Goal: Transaction & Acquisition: Purchase product/service

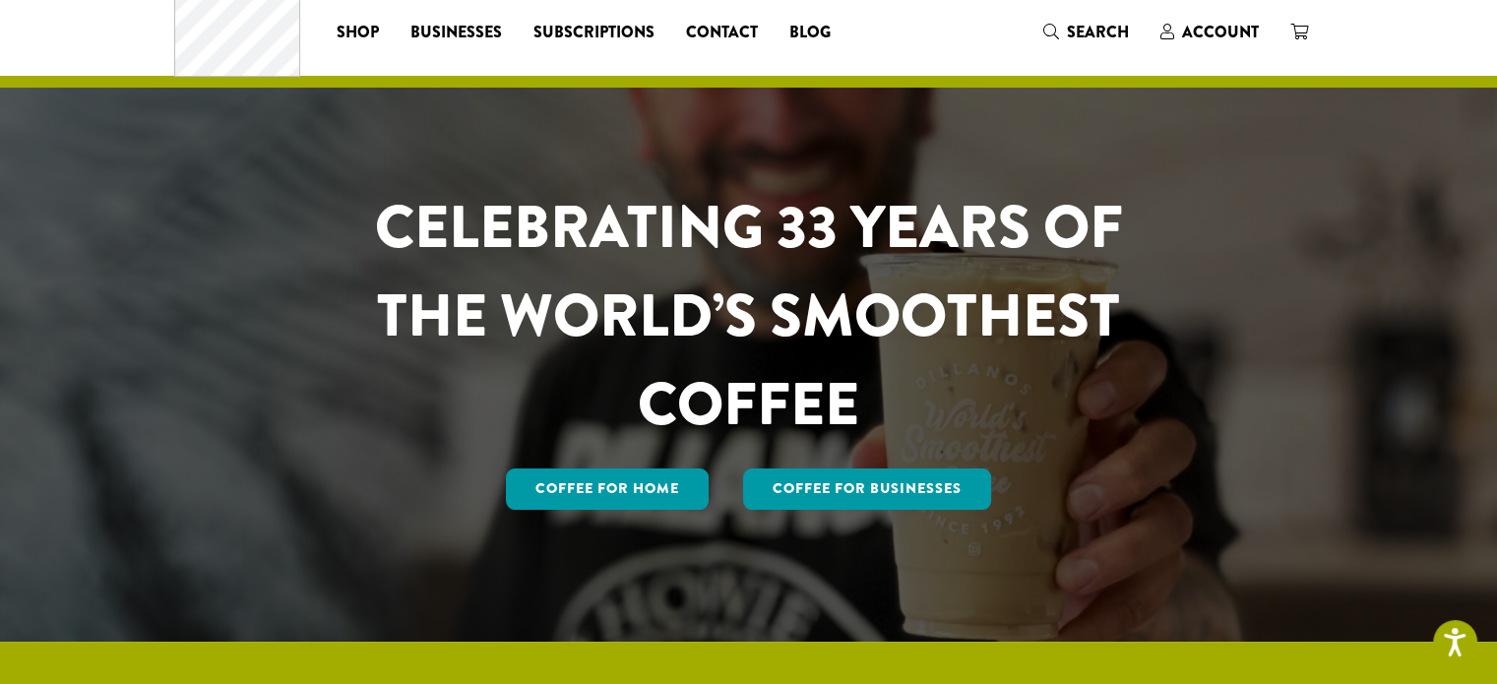
scroll to position [50, 0]
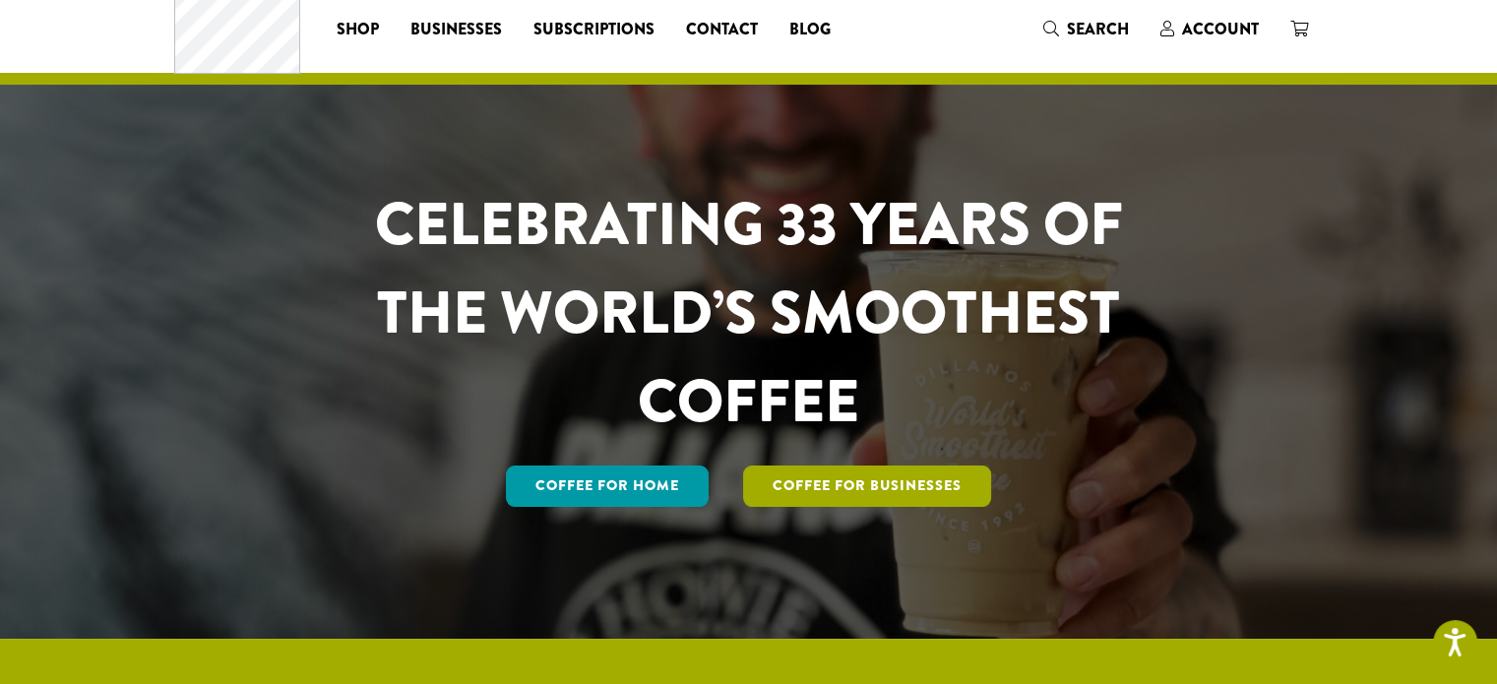
click at [944, 474] on link "Coffee For Businesses" at bounding box center [867, 486] width 248 height 41
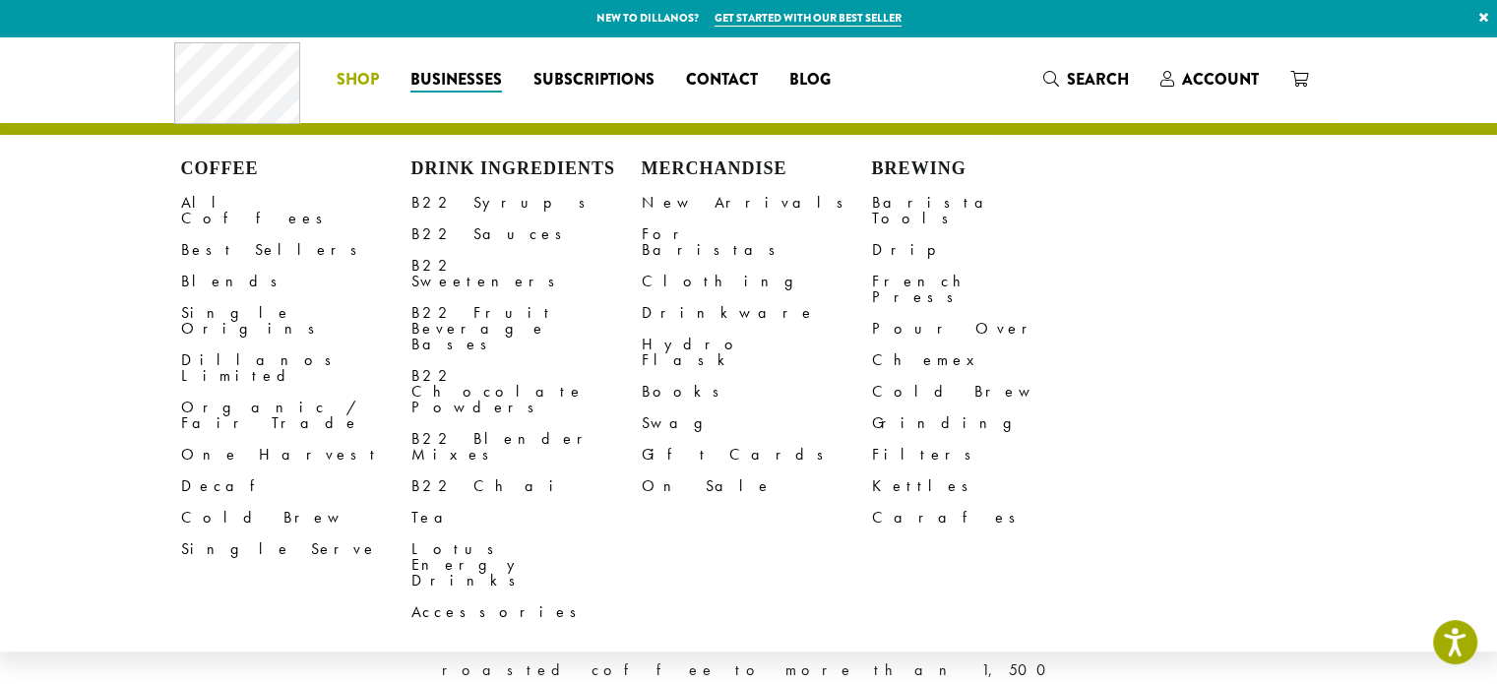
click at [358, 66] on link "Shop" at bounding box center [358, 79] width 74 height 31
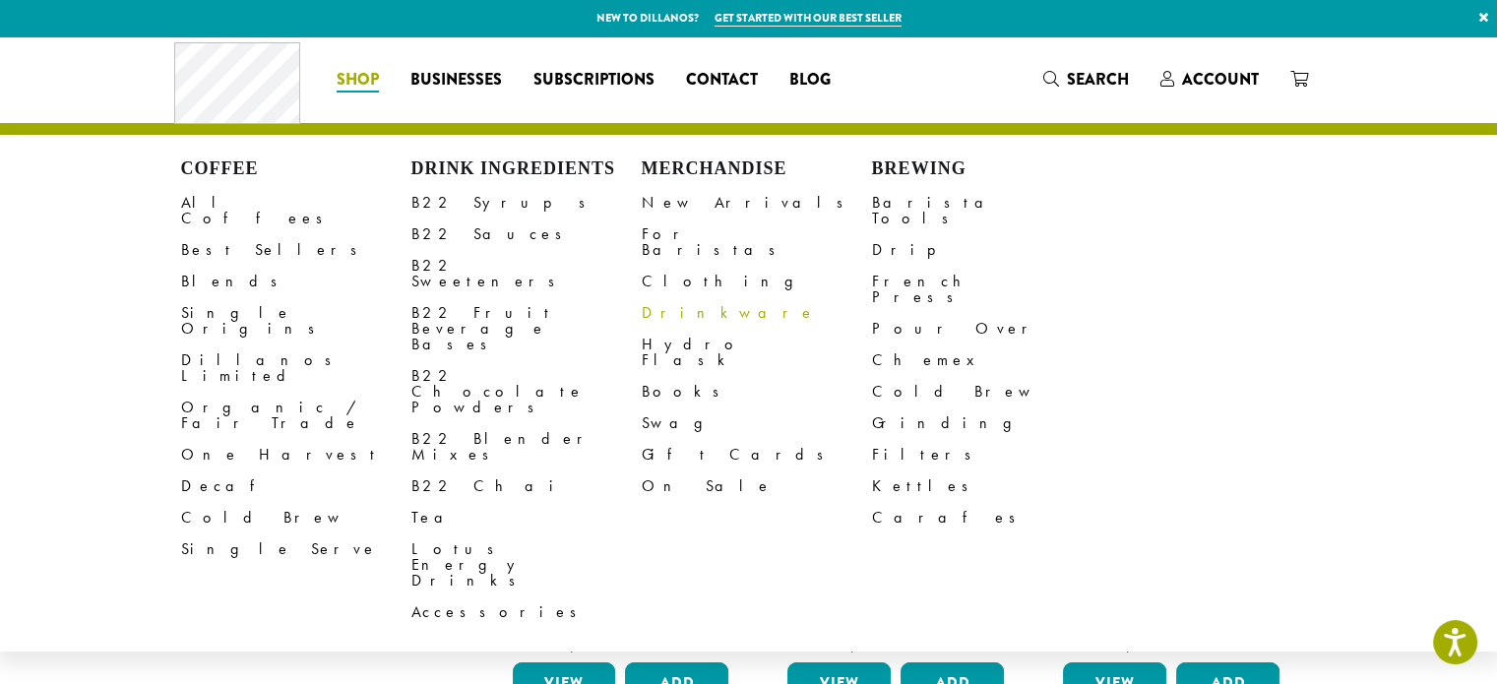
click at [681, 302] on link "Drinkware" at bounding box center [757, 312] width 230 height 31
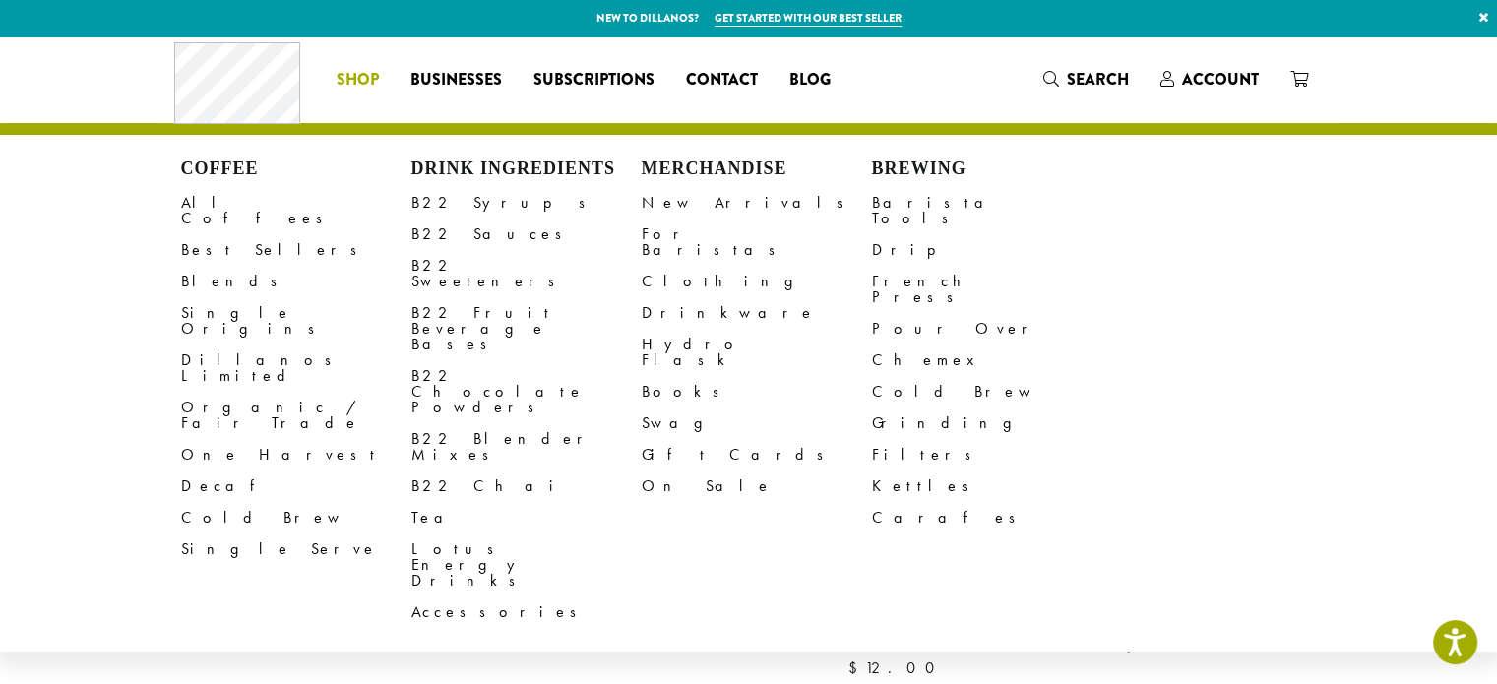
drag, startPoint x: 373, startPoint y: 70, endPoint x: 377, endPoint y: 58, distance: 12.5
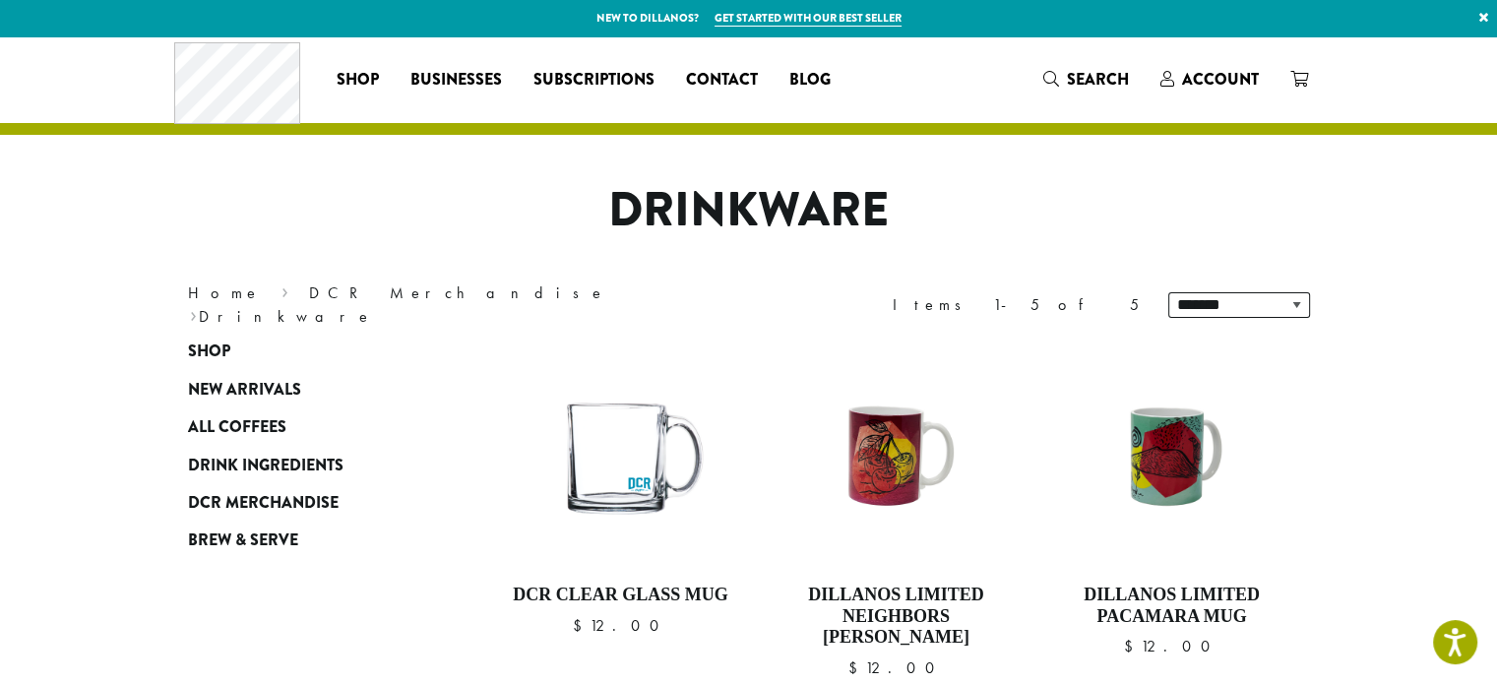
drag, startPoint x: 377, startPoint y: 58, endPoint x: 537, endPoint y: 37, distance: 161.8
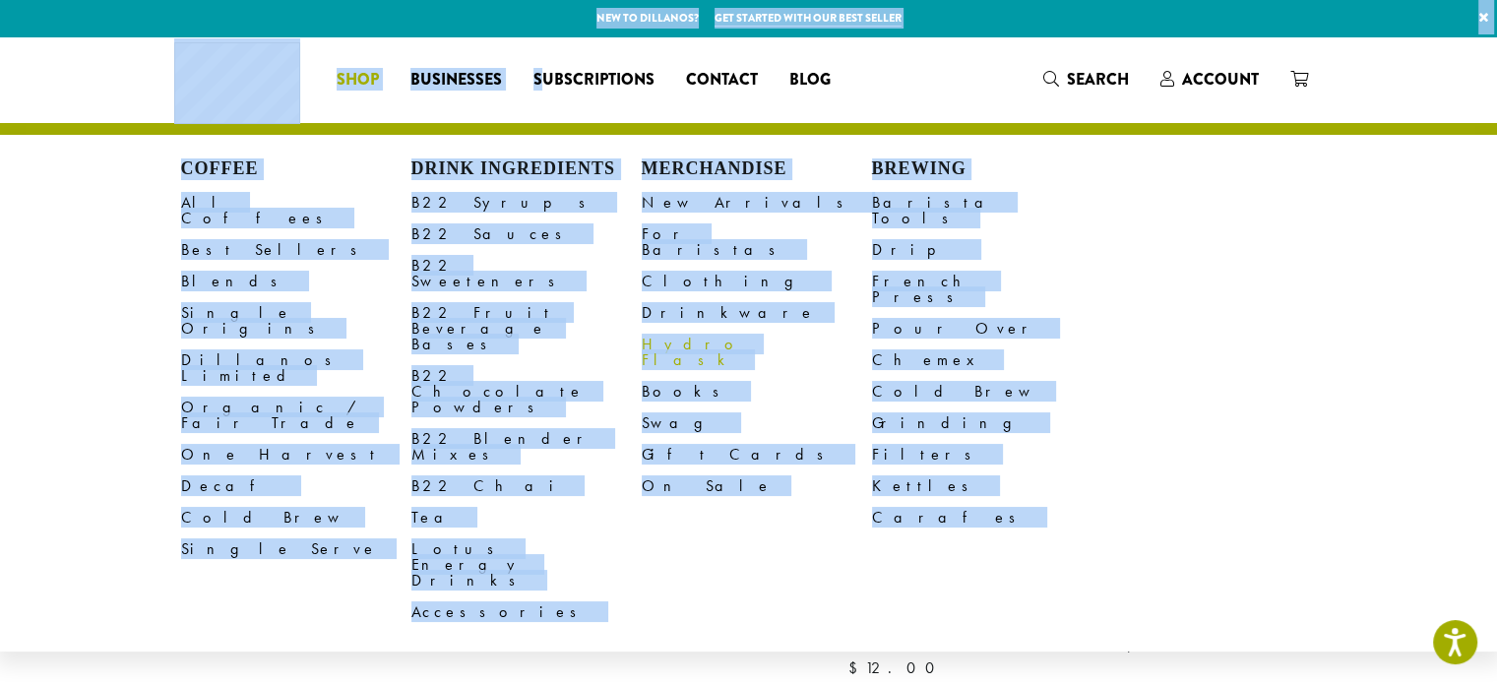
click at [689, 329] on link "Hydro Flask" at bounding box center [757, 352] width 230 height 47
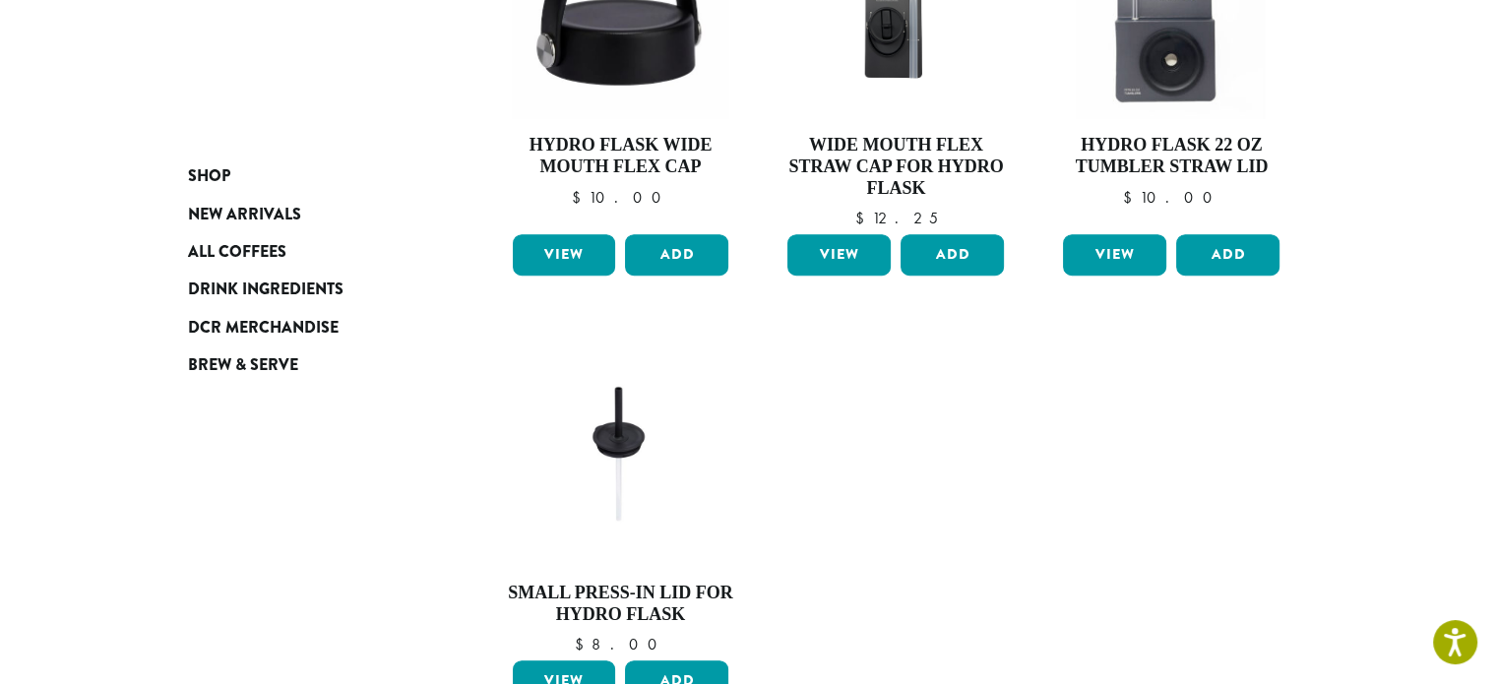
scroll to position [878, 0]
